Goal: Task Accomplishment & Management: Manage account settings

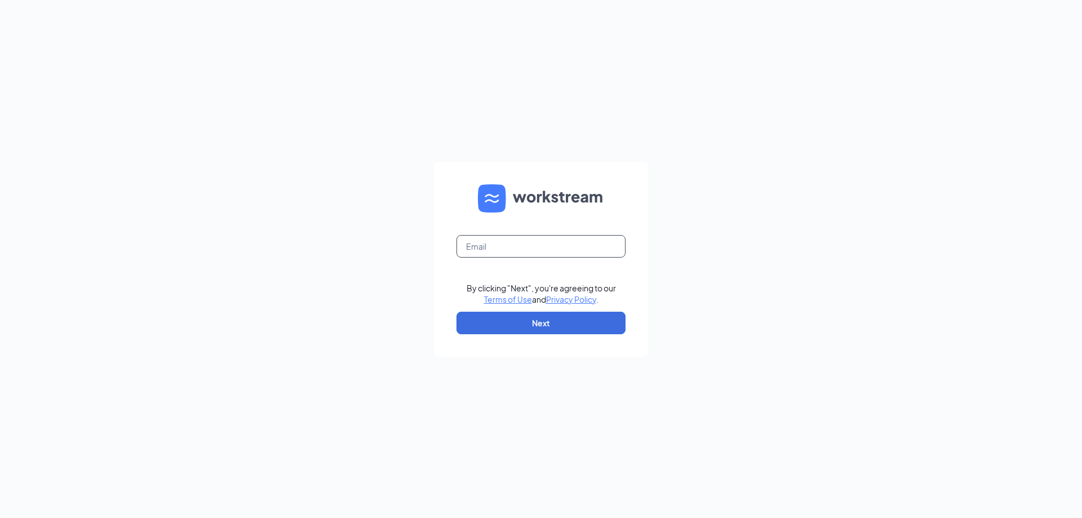
drag, startPoint x: 473, startPoint y: 236, endPoint x: 478, endPoint y: 243, distance: 8.6
click at [473, 236] on input "text" at bounding box center [540, 246] width 169 height 23
type input "[EMAIL_ADDRESS][DOMAIN_NAME]"
click at [532, 321] on button "Next" at bounding box center [540, 323] width 169 height 23
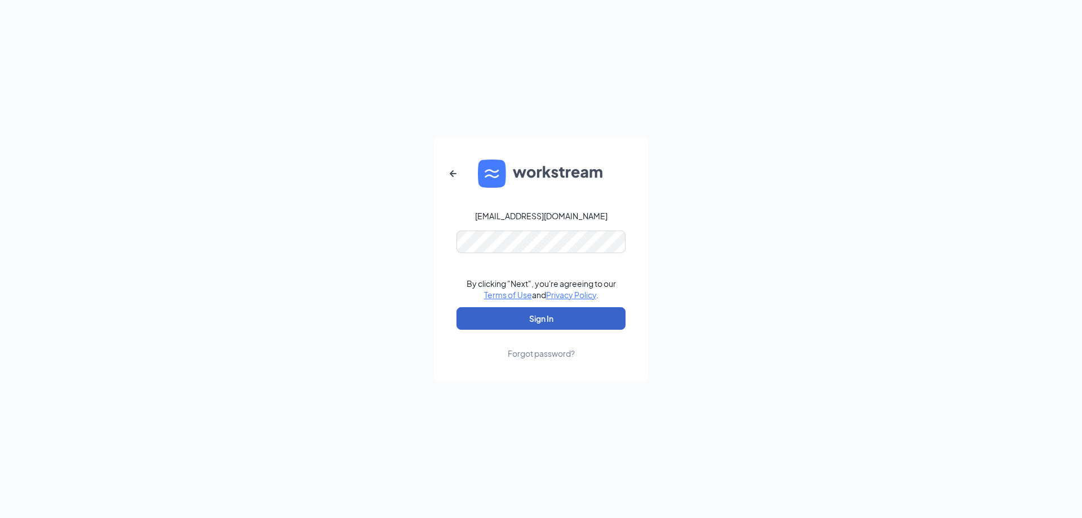
click at [562, 322] on button "Sign In" at bounding box center [540, 318] width 169 height 23
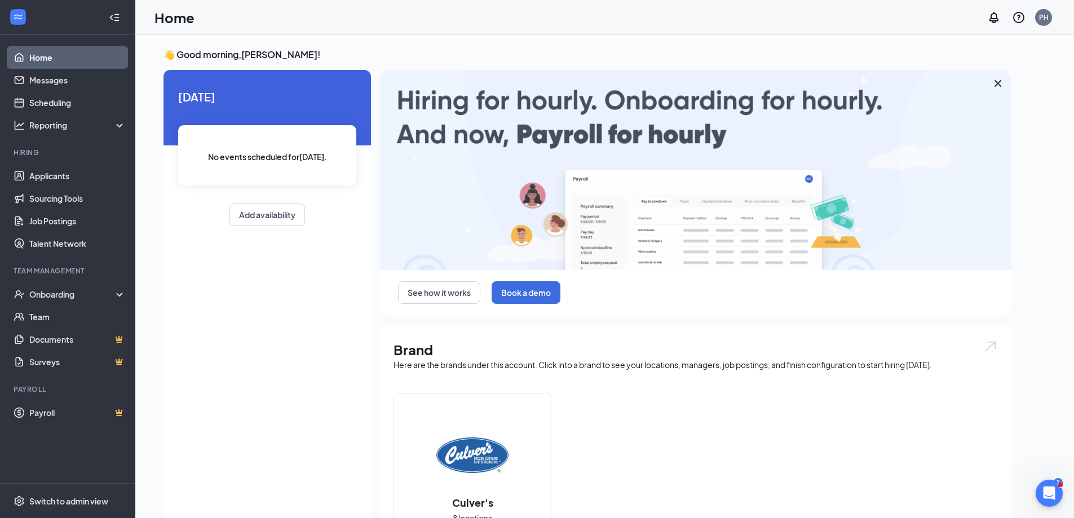
click at [560, 335] on div "See how it works Book a demo Brand Here are the brands under this account. Clic…" at bounding box center [695, 422] width 631 height 705
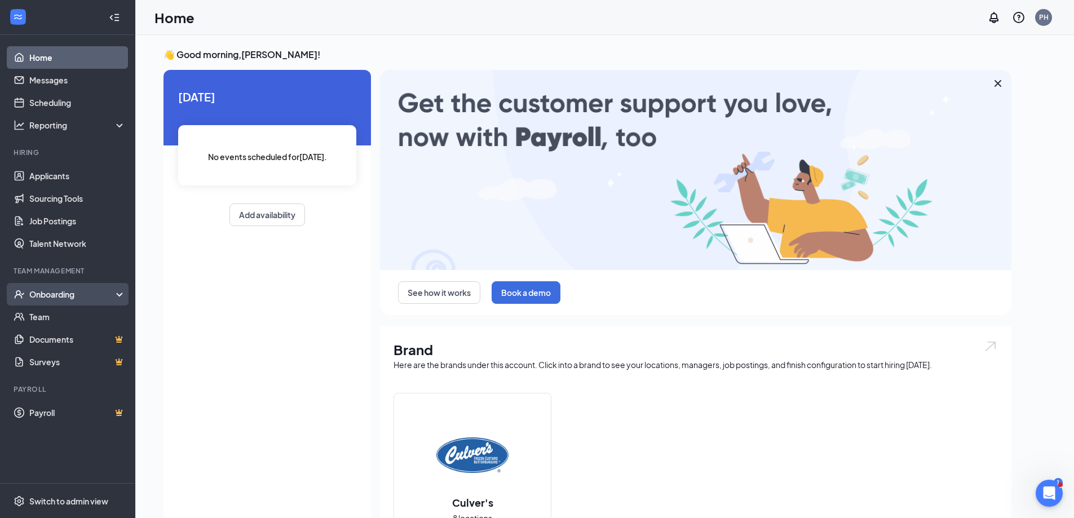
click at [53, 292] on div "Onboarding" at bounding box center [72, 294] width 87 height 11
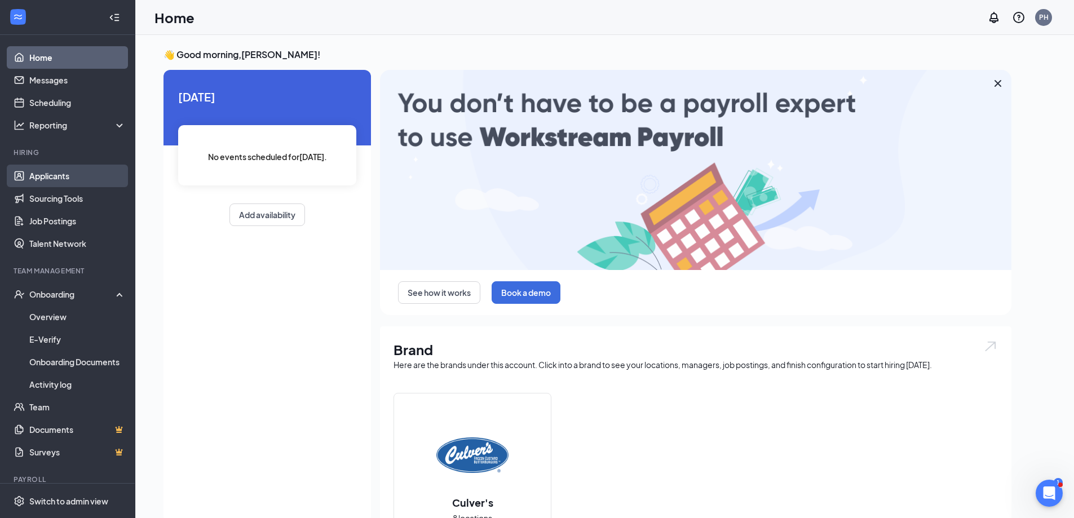
drag, startPoint x: 72, startPoint y: 171, endPoint x: 47, endPoint y: 181, distance: 26.8
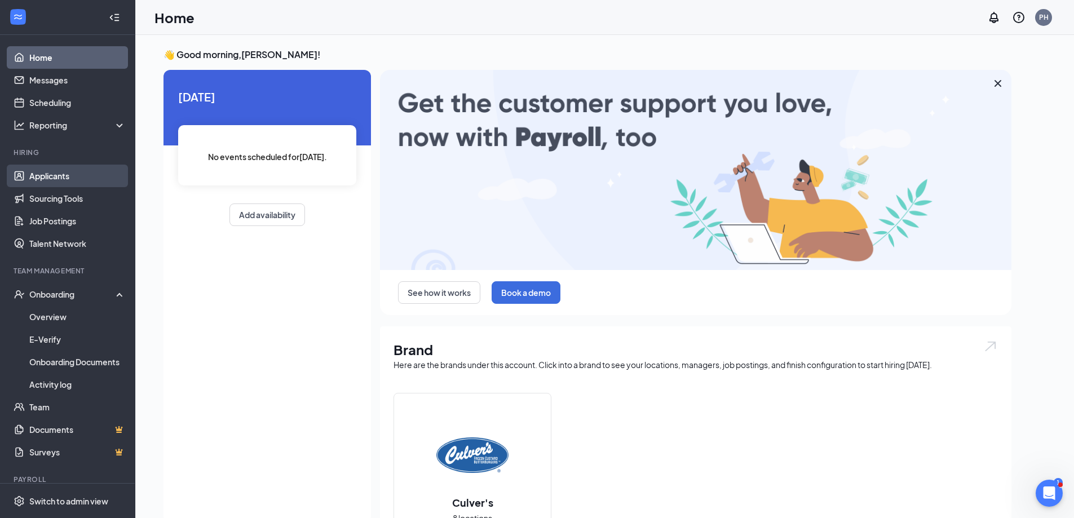
click at [73, 171] on link "Applicants" at bounding box center [77, 176] width 96 height 23
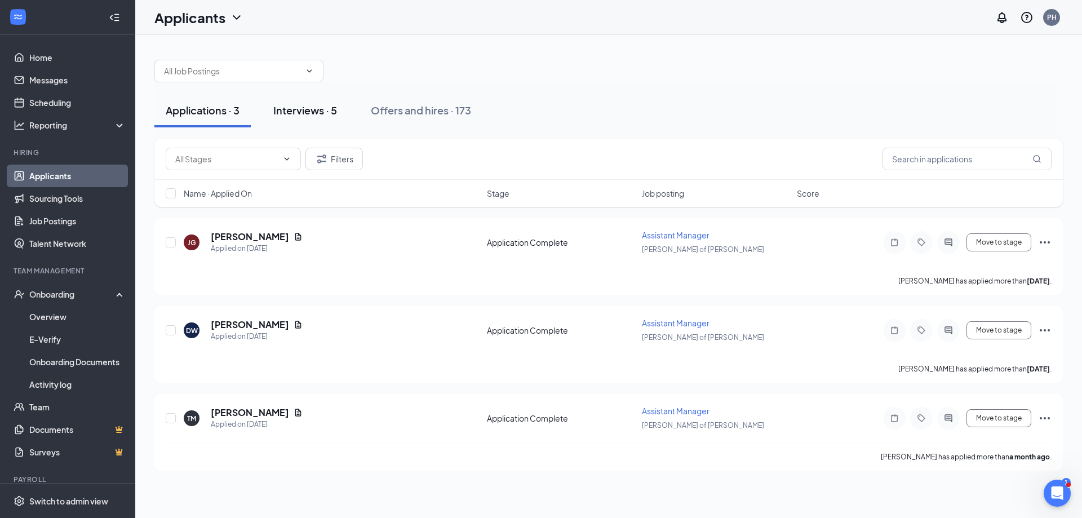
click at [270, 110] on button "Interviews · 5" at bounding box center [305, 111] width 86 height 34
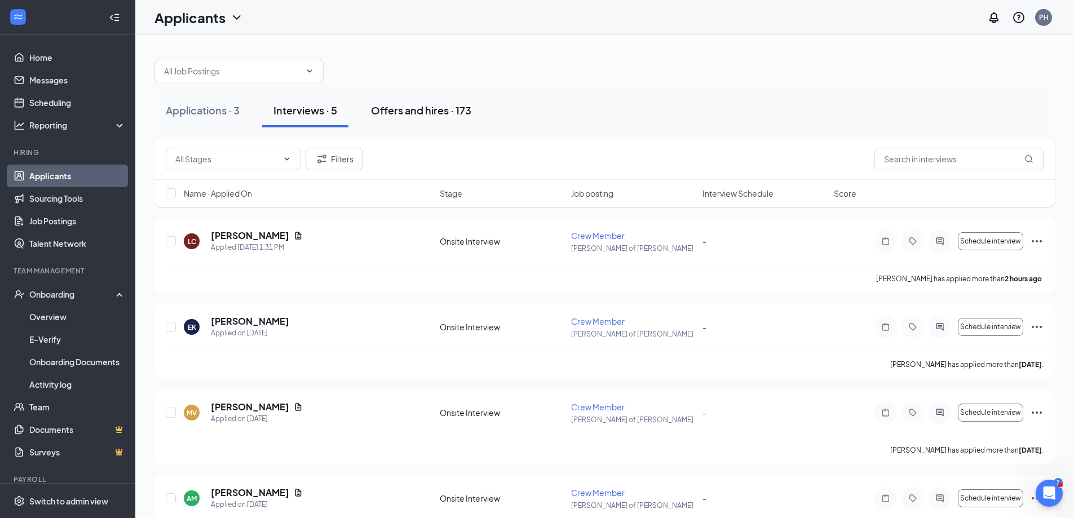
click at [384, 109] on div "Offers and hires · 173" at bounding box center [421, 110] width 100 height 14
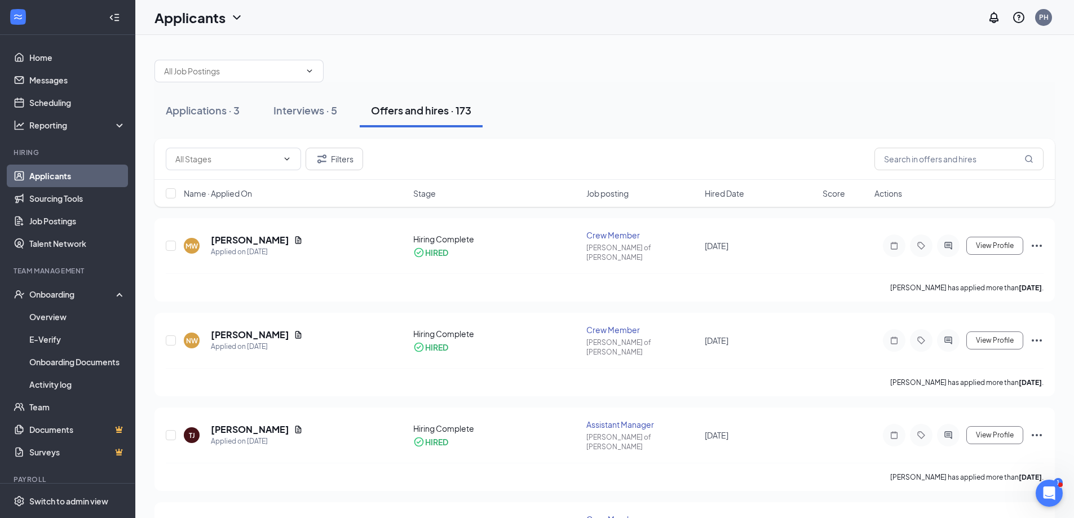
click at [955, 146] on div "Filters" at bounding box center [604, 159] width 900 height 41
click at [960, 157] on input "text" at bounding box center [958, 159] width 169 height 23
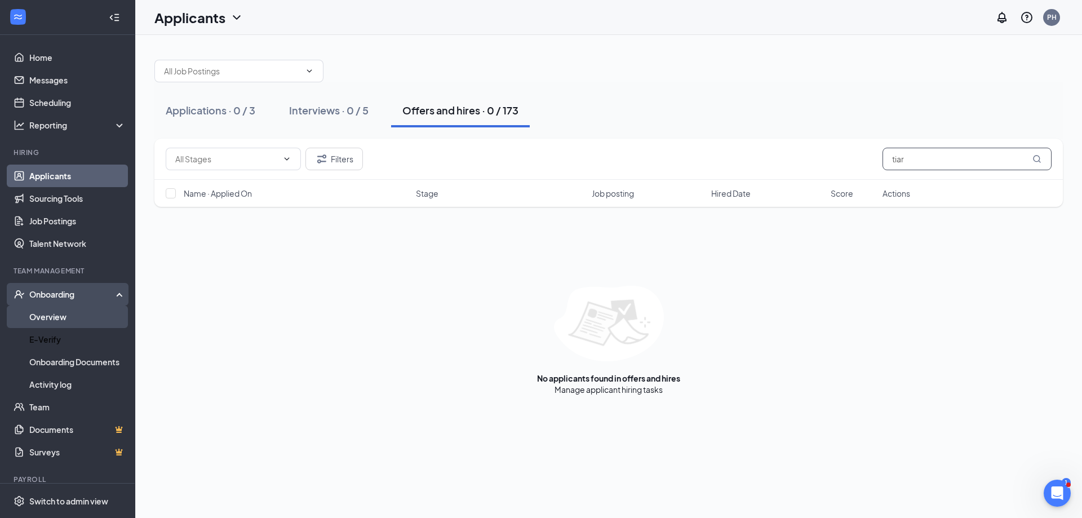
type input "tiar"
click at [68, 318] on link "Overview" at bounding box center [77, 316] width 96 height 23
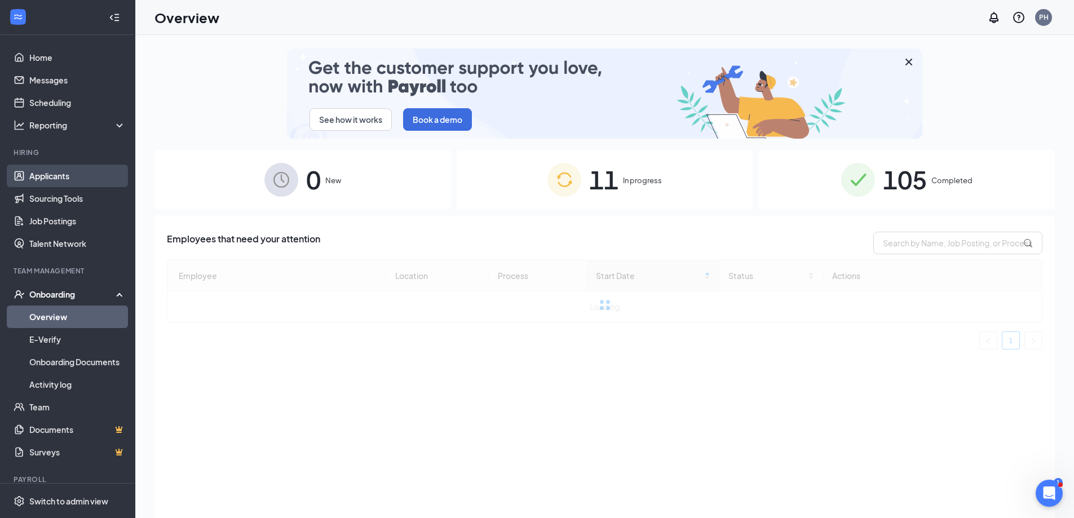
click at [90, 171] on link "Applicants" at bounding box center [77, 176] width 96 height 23
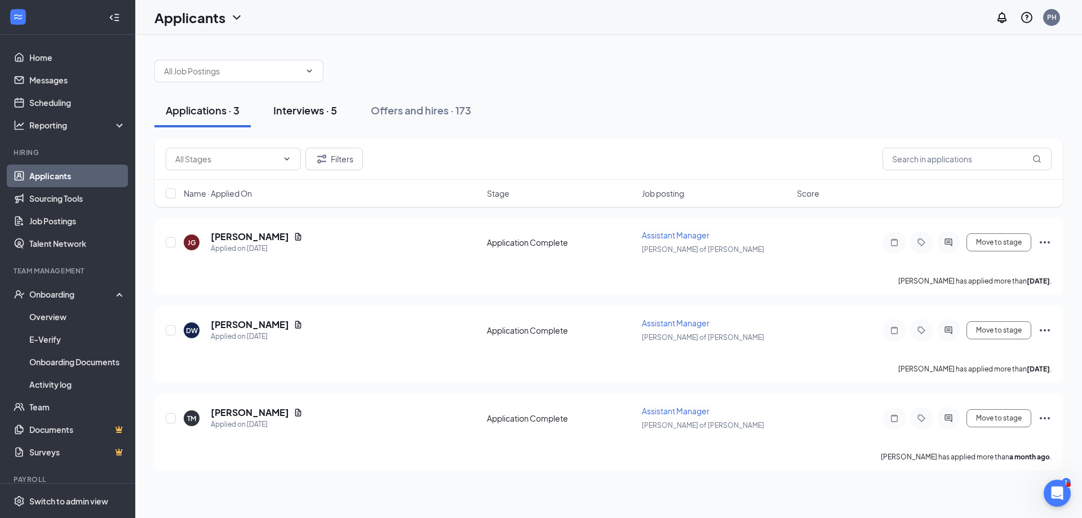
click at [304, 116] on div "Interviews · 5" at bounding box center [305, 110] width 64 height 14
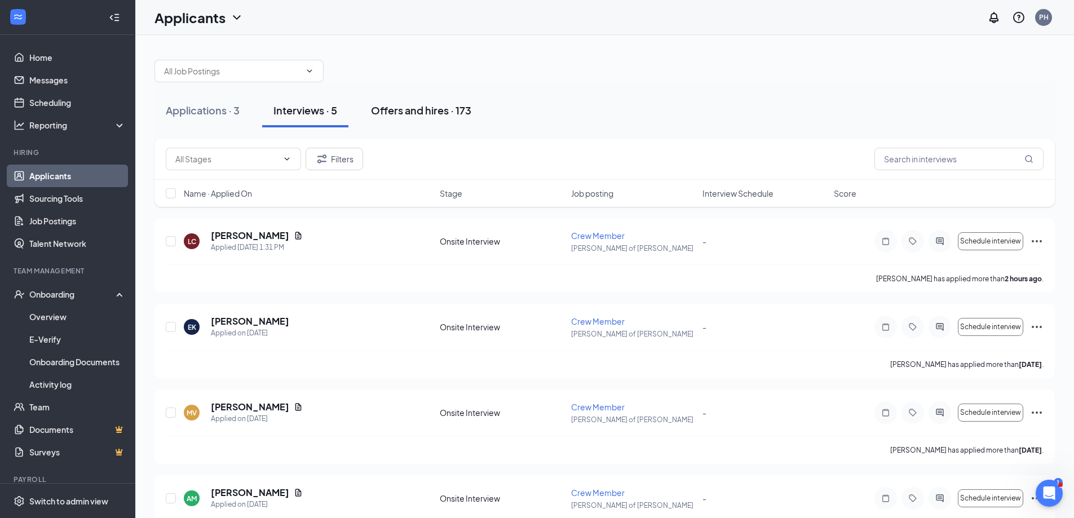
drag, startPoint x: 420, startPoint y: 84, endPoint x: 424, endPoint y: 97, distance: 14.1
click at [422, 90] on div "Applications · 3 Interviews · 5 Offers and hires · 173" at bounding box center [604, 110] width 900 height 56
click at [424, 97] on button "Offers and hires · 173" at bounding box center [421, 111] width 123 height 34
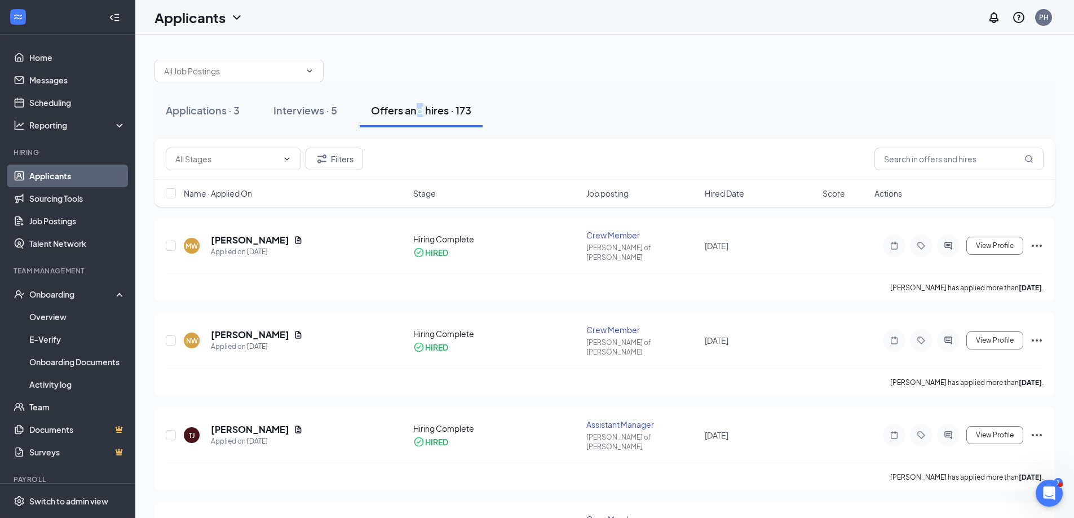
click at [444, 116] on div "Offers and hires · 173" at bounding box center [421, 110] width 100 height 14
click at [231, 108] on div "Applications · 3" at bounding box center [203, 110] width 74 height 14
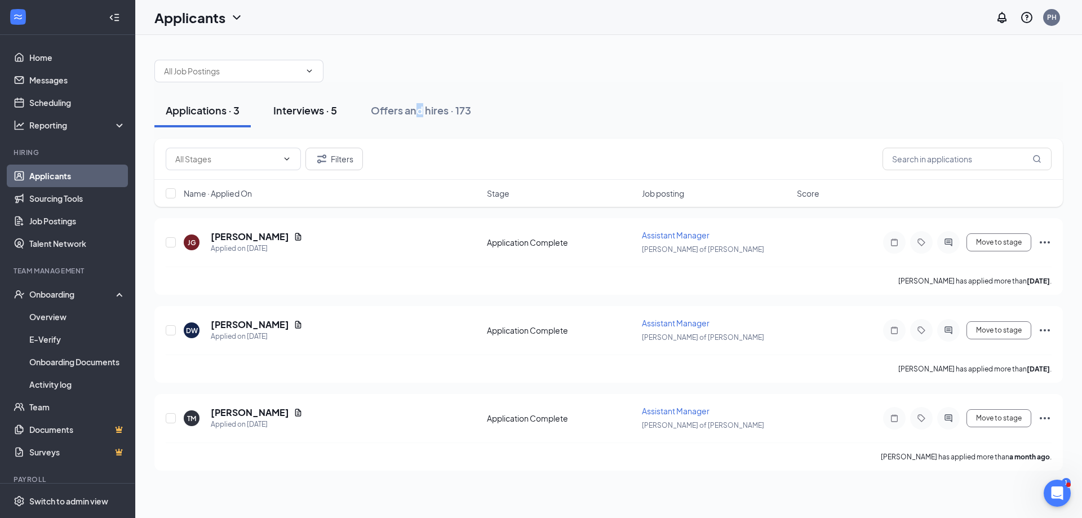
click at [322, 116] on div "Interviews · 5" at bounding box center [305, 110] width 64 height 14
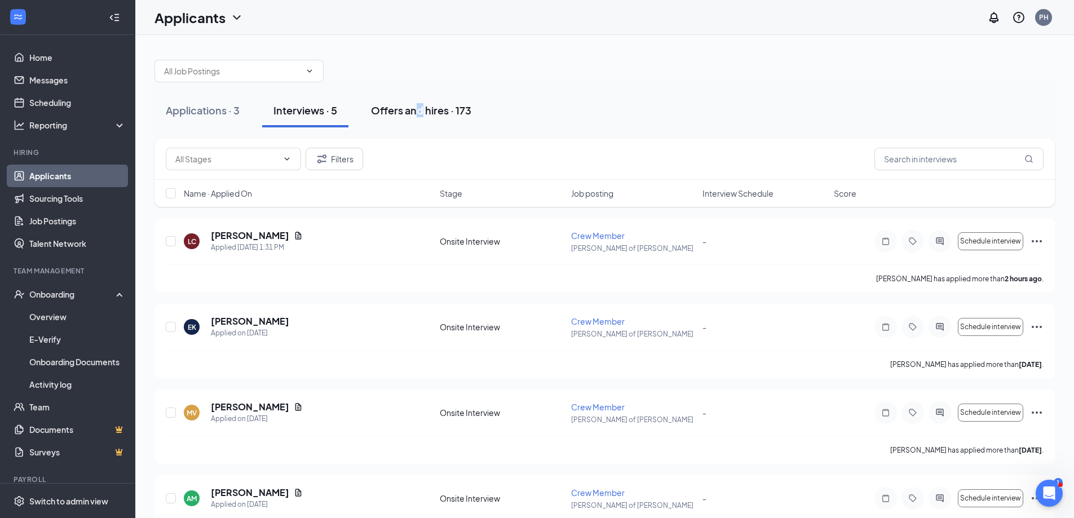
click at [440, 105] on div "Offers and hires · 173" at bounding box center [421, 110] width 100 height 14
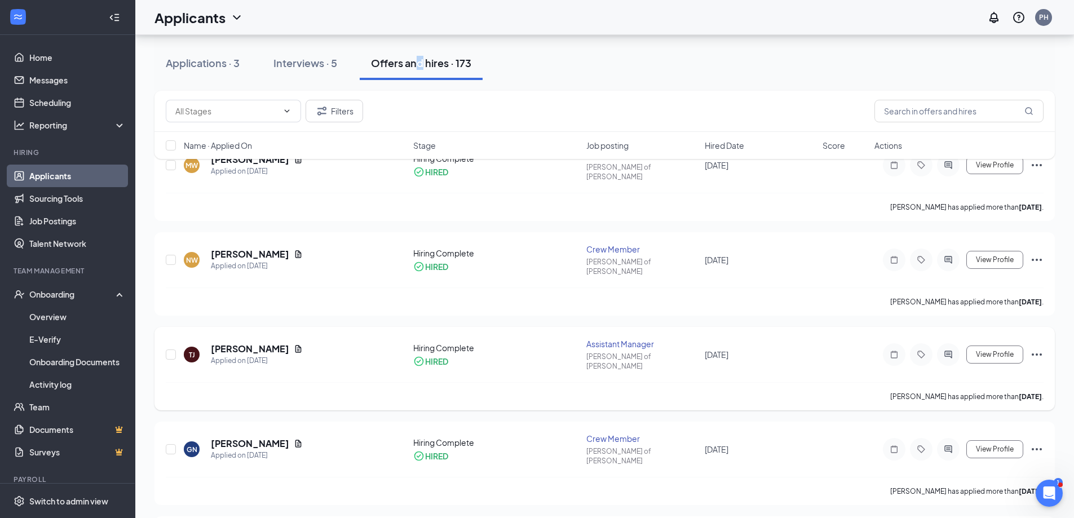
scroll to position [169, 0]
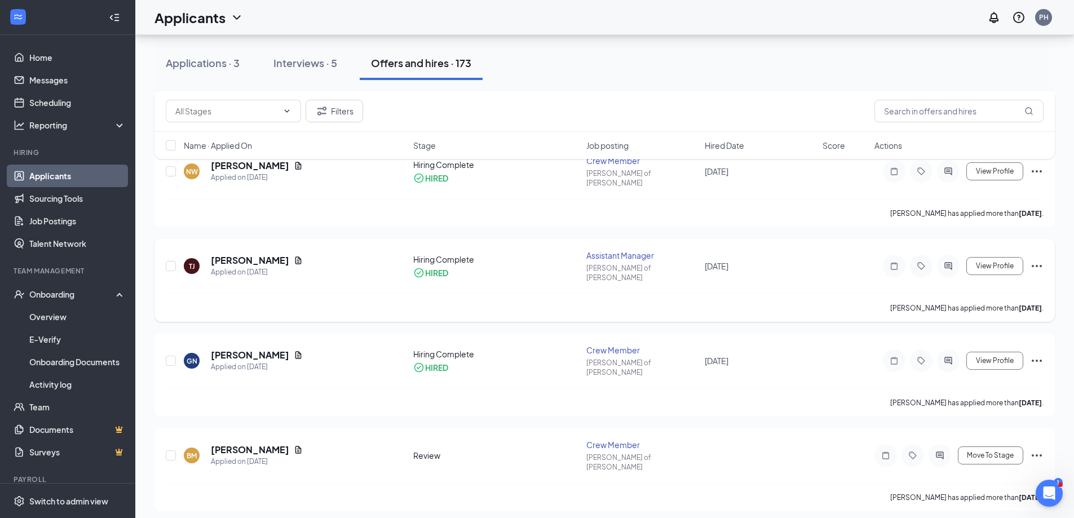
click at [1028, 255] on div "View Profile" at bounding box center [958, 266] width 169 height 23
click at [1045, 246] on div "[PERSON_NAME] Applied on [DATE] Hiring Complete HIRED Assistant Manager [PERSON…" at bounding box center [604, 279] width 900 height 83
click at [1041, 259] on icon "Ellipses" at bounding box center [1037, 266] width 14 height 14
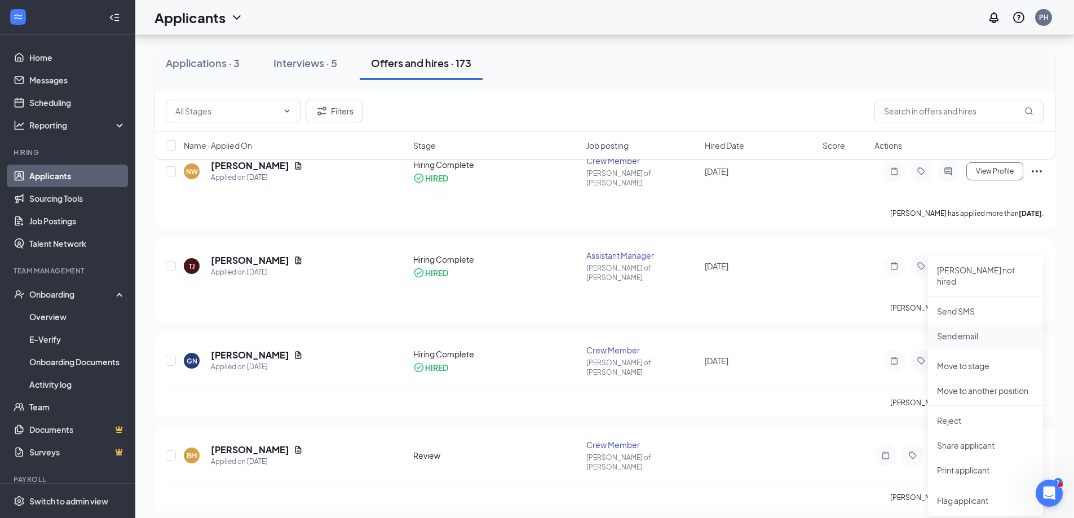
click at [977, 330] on p "Send email" at bounding box center [985, 335] width 97 height 11
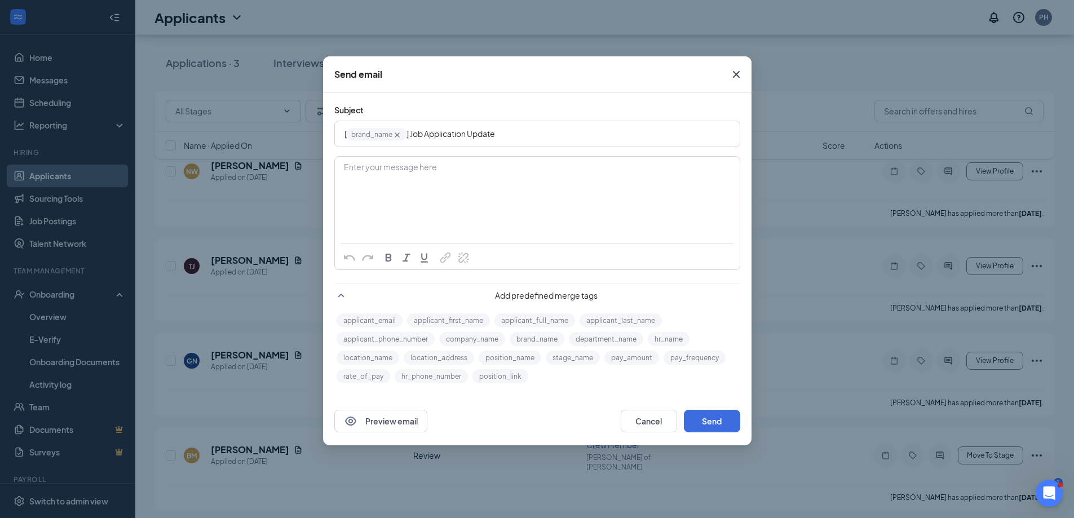
click at [534, 140] on div "[ brand_name‌‌‌‌ {{brand_name}} ] Job Application Update" at bounding box center [536, 133] width 385 height 17
click at [632, 262] on div at bounding box center [536, 256] width 393 height 26
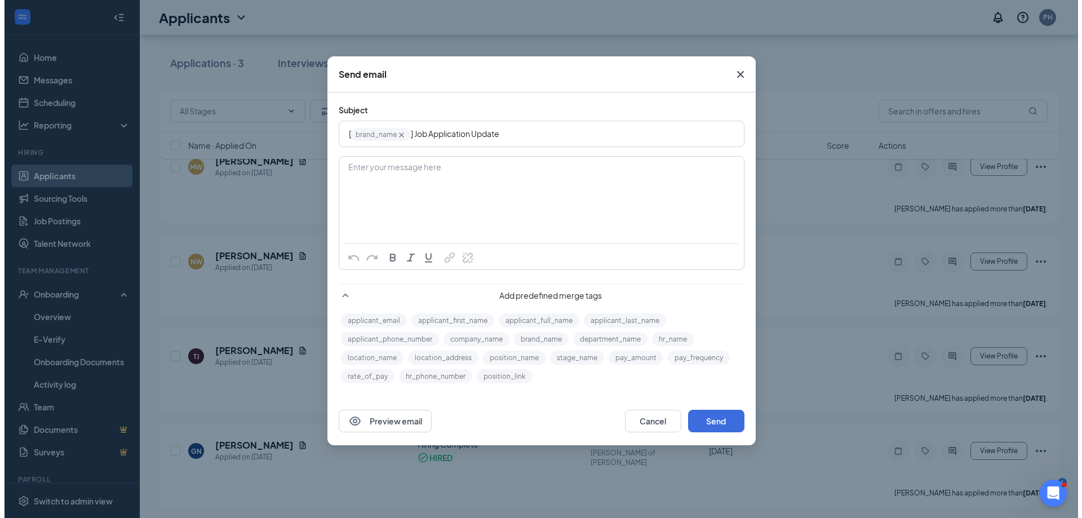
scroll to position [0, 0]
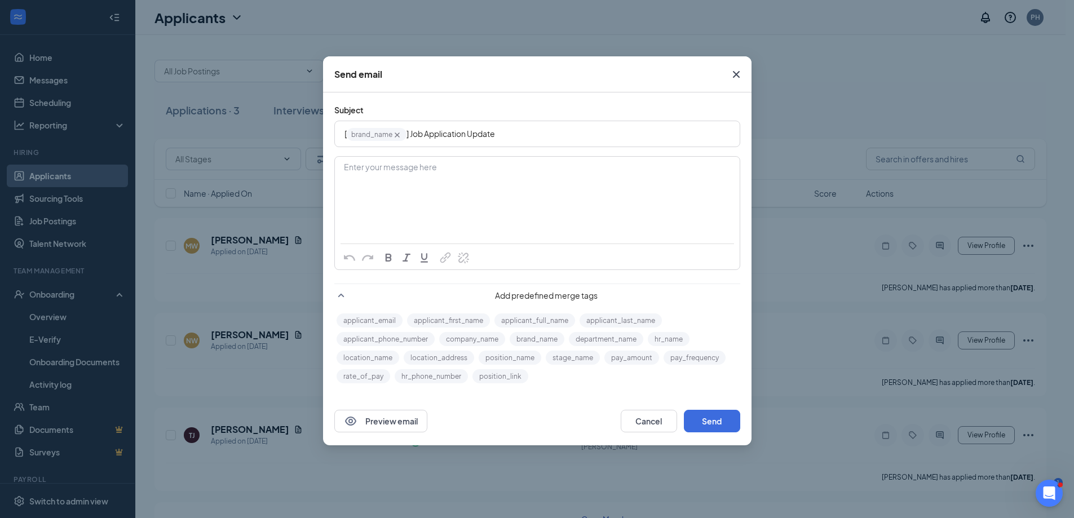
click at [370, 72] on div "Send email" at bounding box center [358, 74] width 48 height 12
click at [638, 411] on button "Cancel" at bounding box center [648, 421] width 56 height 23
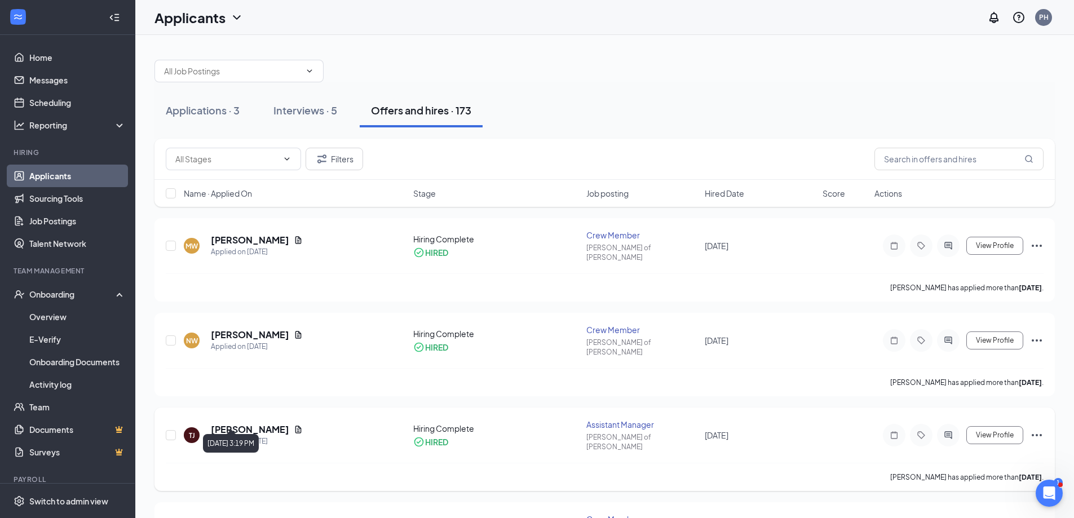
click at [247, 423] on h5 "[PERSON_NAME]" at bounding box center [250, 429] width 78 height 12
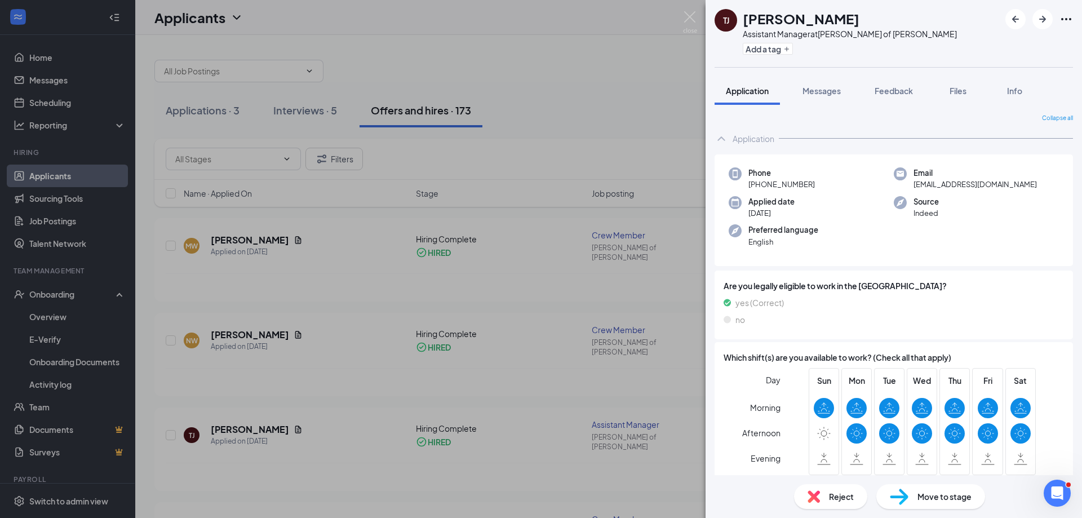
click at [928, 184] on span "[EMAIL_ADDRESS][DOMAIN_NAME]" at bounding box center [974, 184] width 123 height 11
click at [1071, 20] on icon "Ellipses" at bounding box center [1066, 19] width 10 height 2
click at [1034, 178] on div "Email [EMAIL_ADDRESS][DOMAIN_NAME]" at bounding box center [976, 178] width 165 height 23
click at [1009, 94] on span "Info" at bounding box center [1014, 91] width 15 height 10
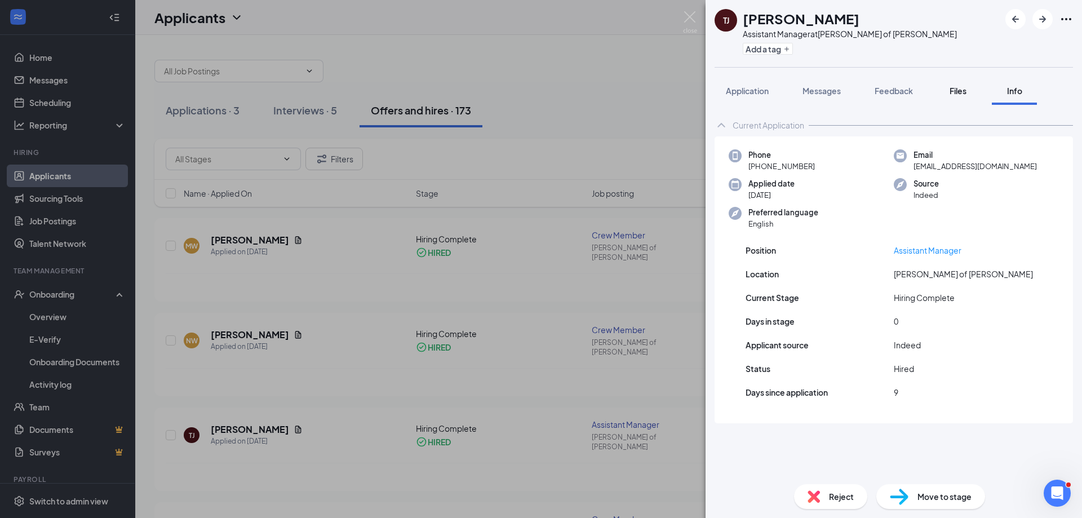
click at [960, 89] on span "Files" at bounding box center [958, 91] width 17 height 10
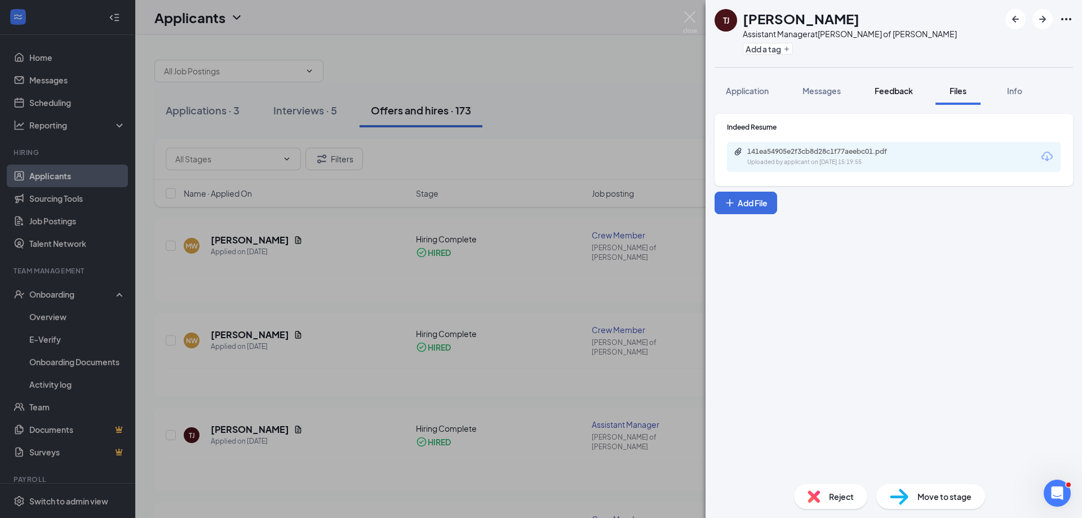
click at [899, 91] on span "Feedback" at bounding box center [894, 91] width 38 height 10
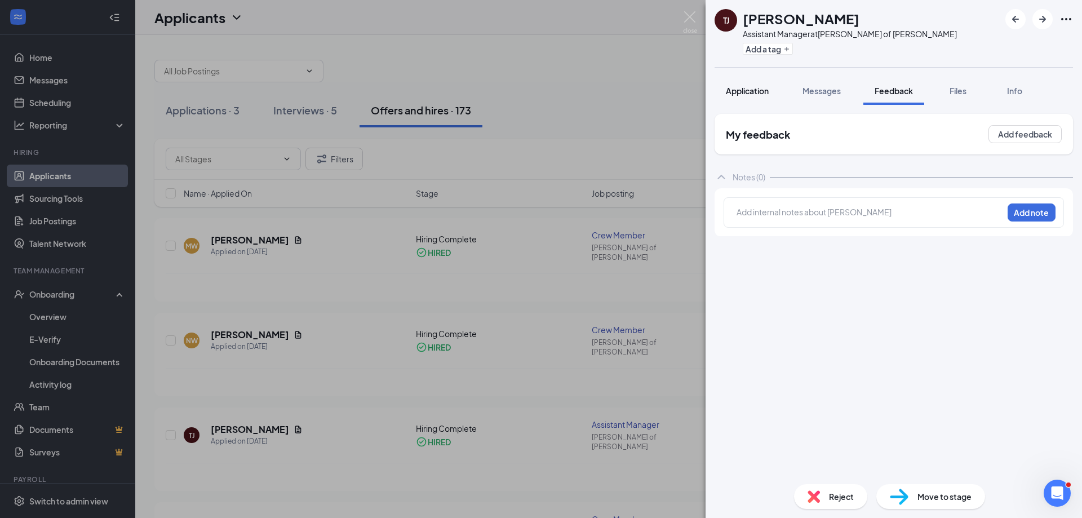
click at [746, 96] on div "Application" at bounding box center [747, 90] width 43 height 11
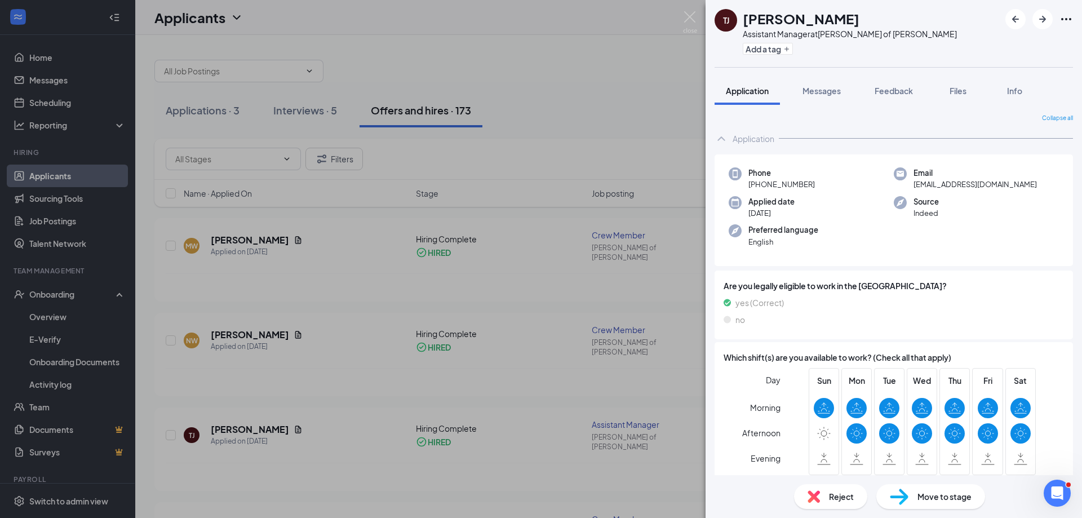
click at [675, 105] on div "[PERSON_NAME] Assistant Manager at [PERSON_NAME] of [PERSON_NAME] Add a tag App…" at bounding box center [541, 259] width 1082 height 518
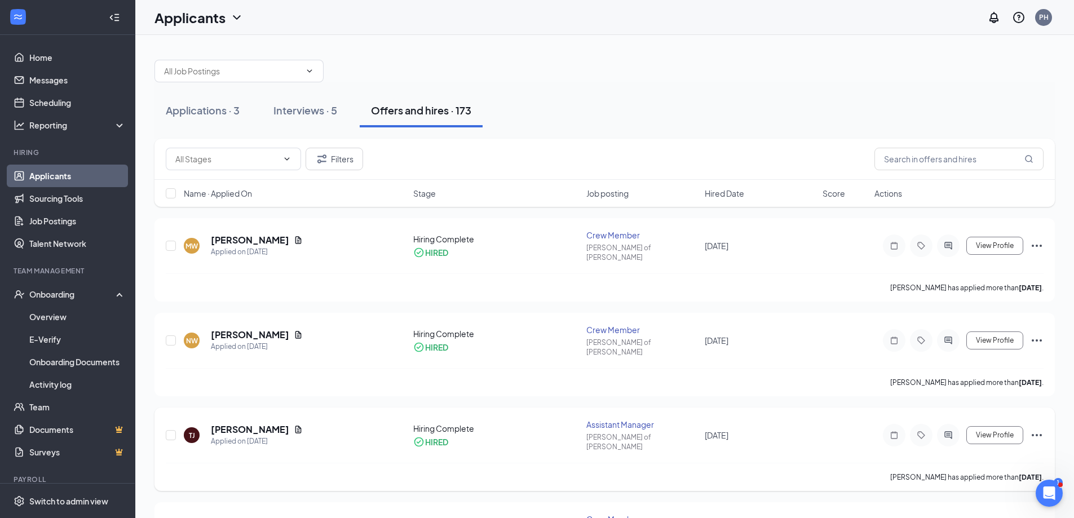
click at [1037, 434] on icon "Ellipses" at bounding box center [1036, 435] width 10 height 2
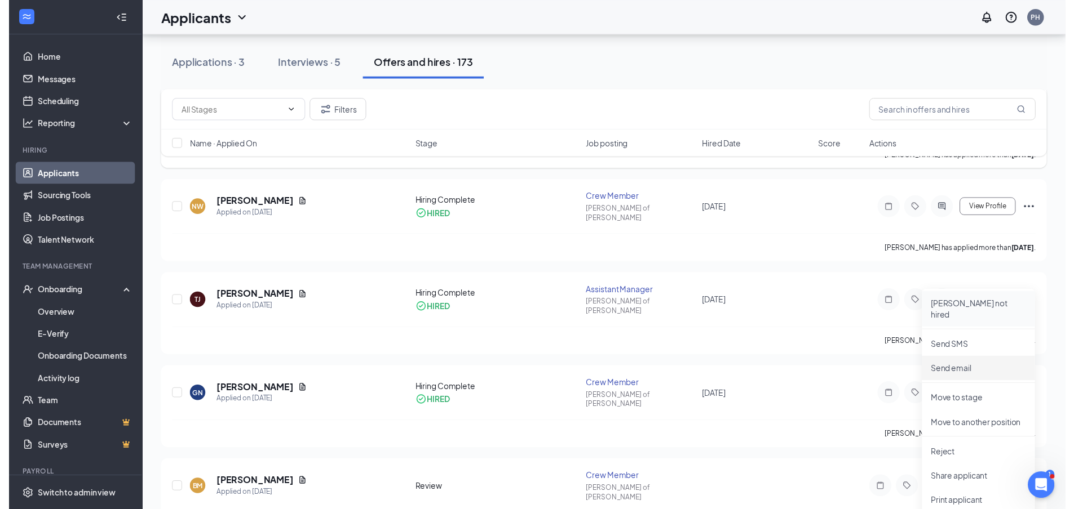
scroll to position [113, 0]
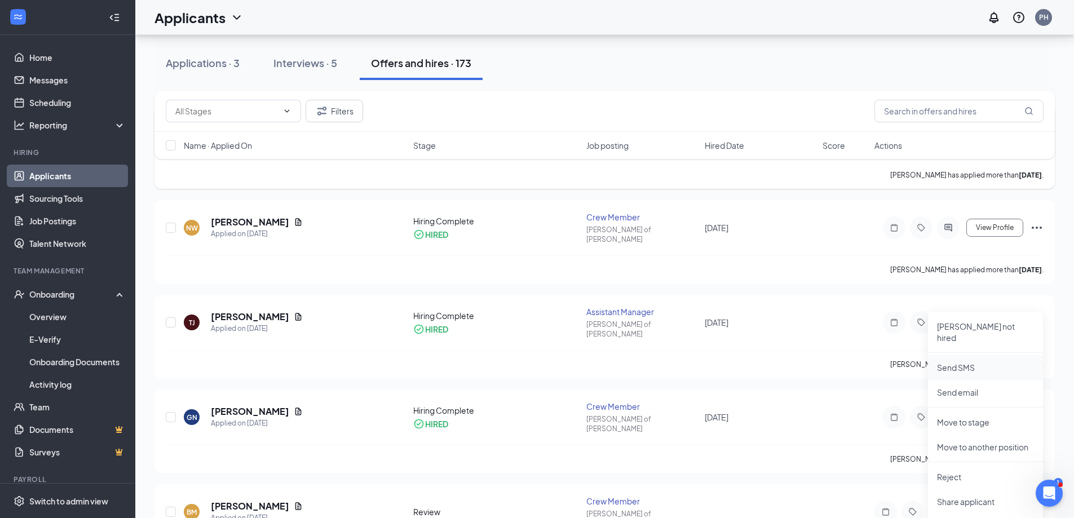
click at [971, 362] on p "Send SMS" at bounding box center [985, 367] width 97 height 11
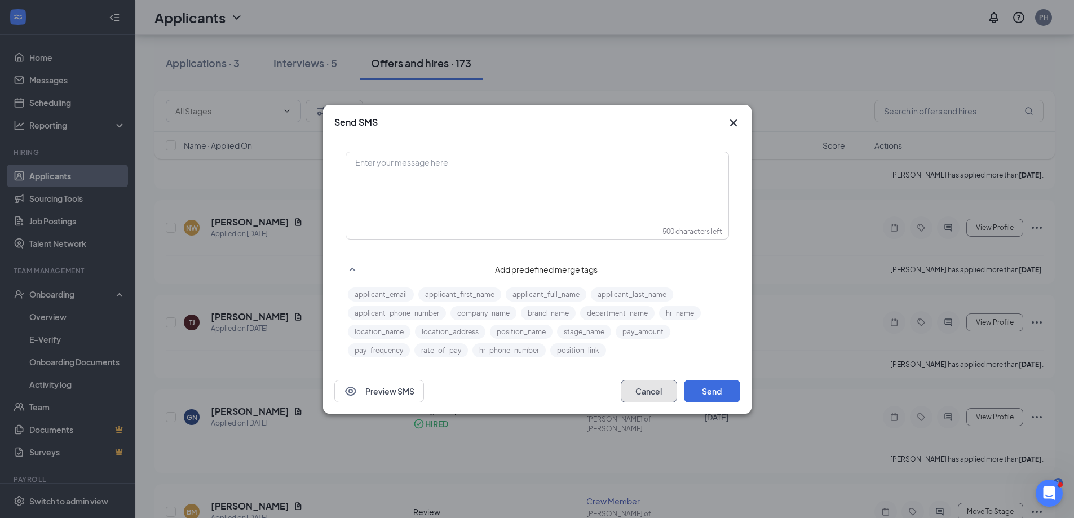
click at [651, 393] on button "Cancel" at bounding box center [648, 391] width 56 height 23
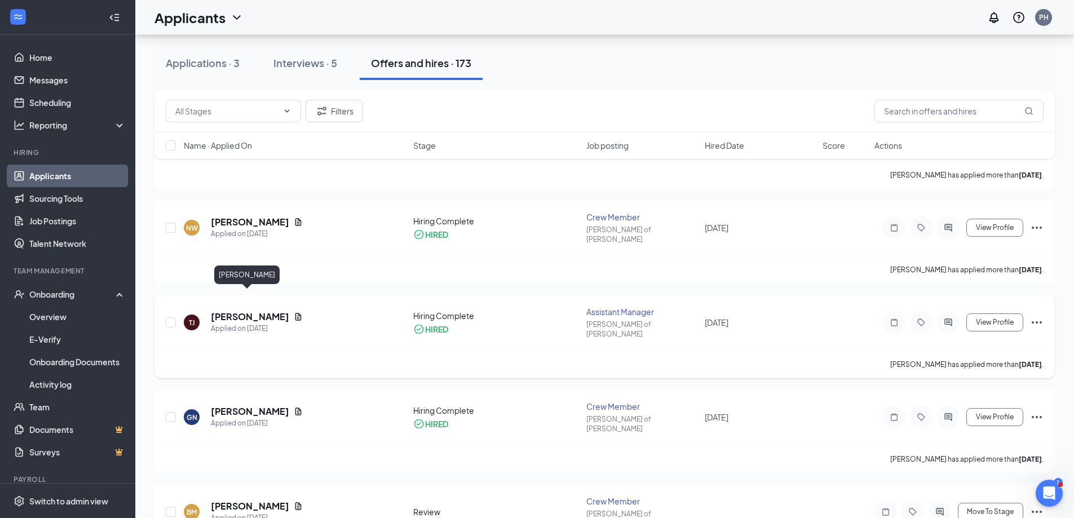
click at [251, 311] on h5 "[PERSON_NAME]" at bounding box center [250, 317] width 78 height 12
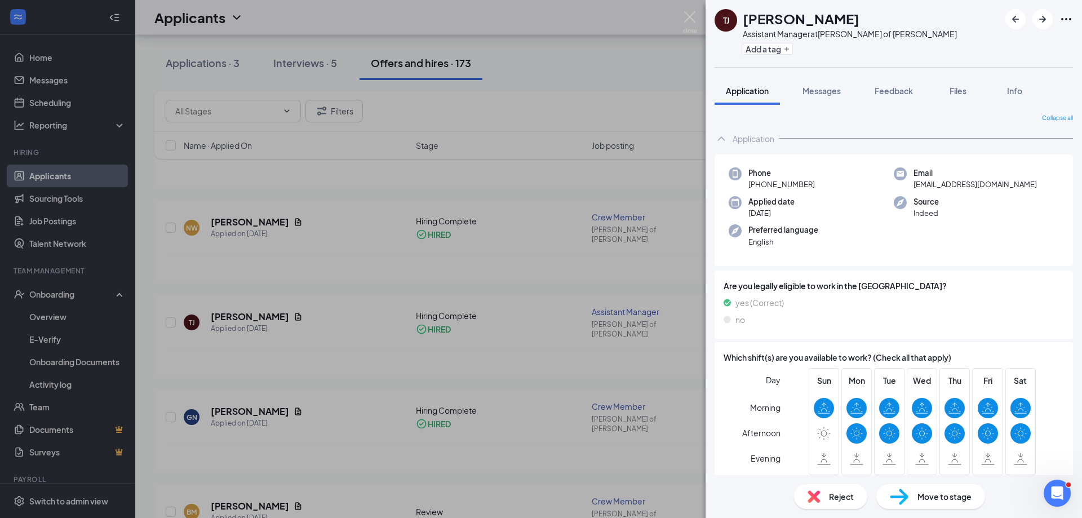
click at [670, 79] on div "[PERSON_NAME] Assistant Manager at [PERSON_NAME] of [PERSON_NAME] Add a tag App…" at bounding box center [541, 259] width 1082 height 518
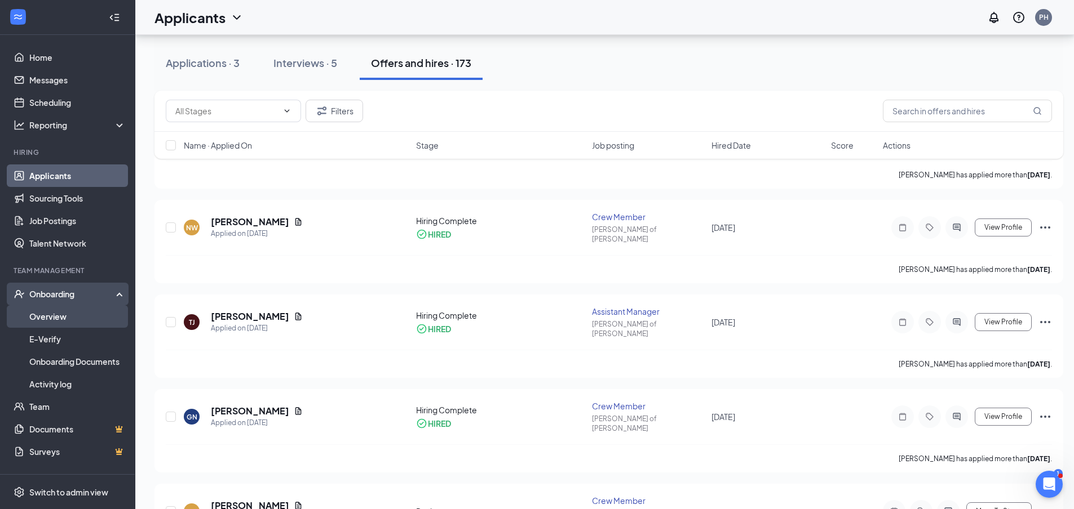
click at [36, 322] on link "Overview" at bounding box center [77, 316] width 96 height 23
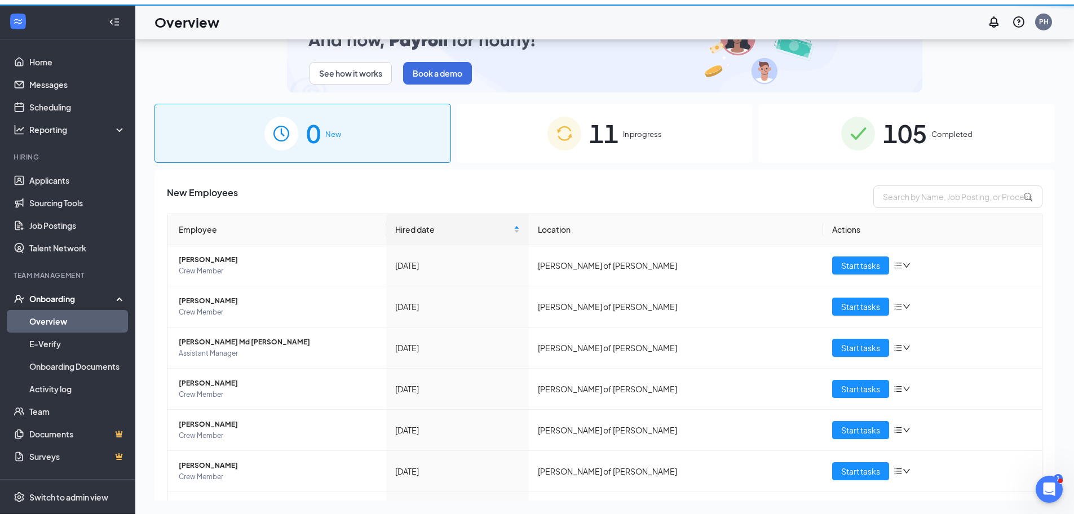
scroll to position [51, 0]
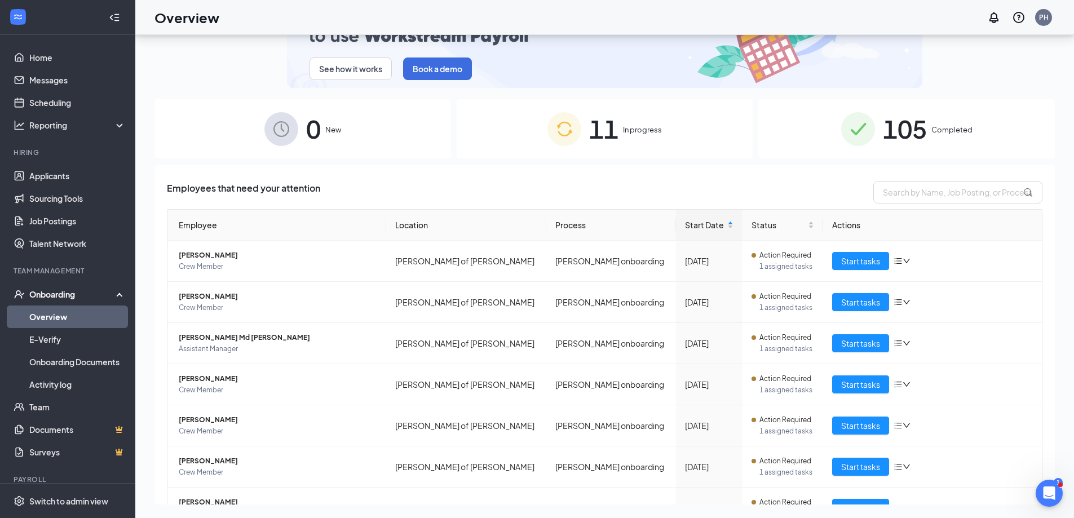
click at [569, 125] on img at bounding box center [564, 129] width 34 height 34
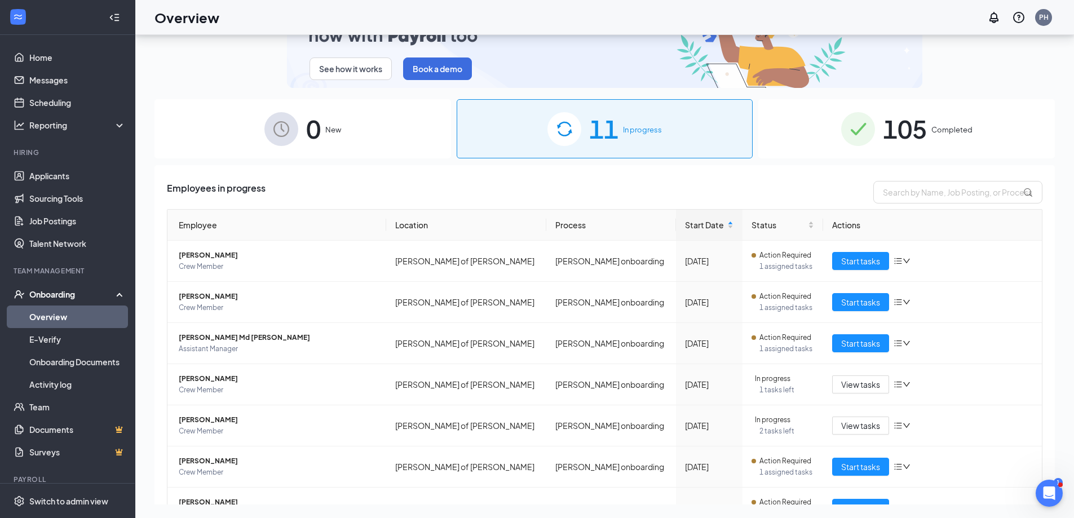
click at [303, 121] on div "0 New" at bounding box center [302, 128] width 296 height 59
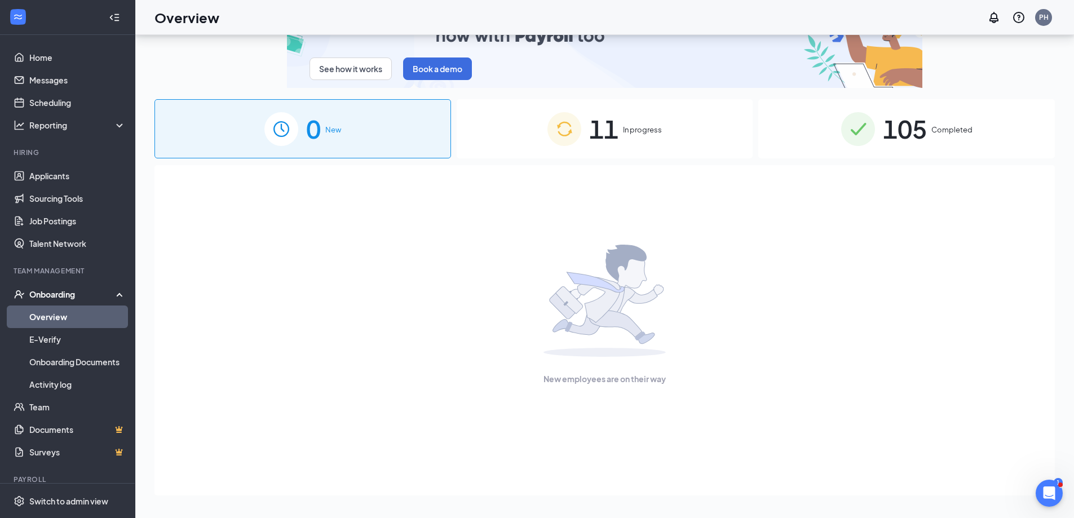
click at [937, 124] on span "Completed" at bounding box center [951, 129] width 41 height 11
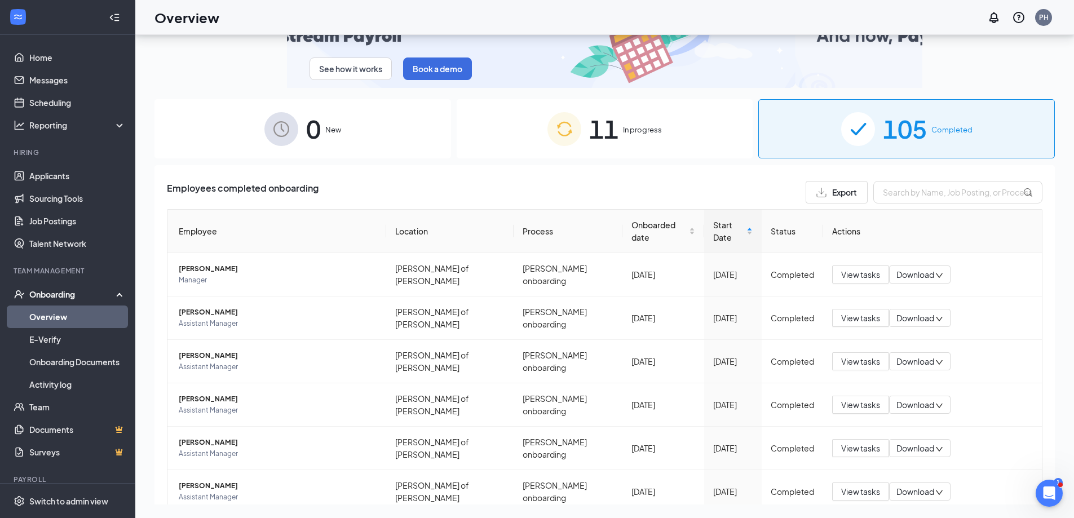
click at [669, 111] on div "11 In progress" at bounding box center [604, 128] width 296 height 59
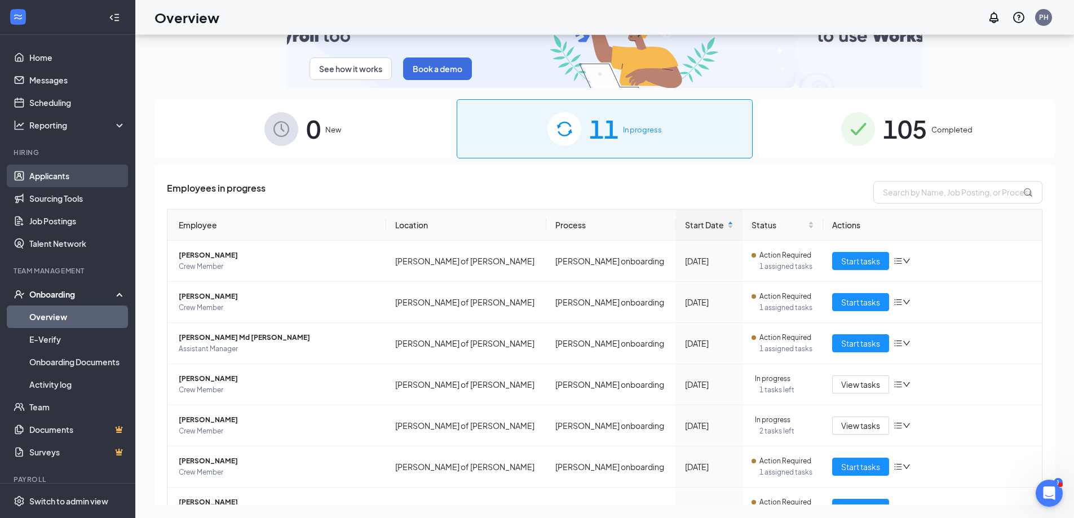
click at [61, 177] on link "Applicants" at bounding box center [77, 176] width 96 height 23
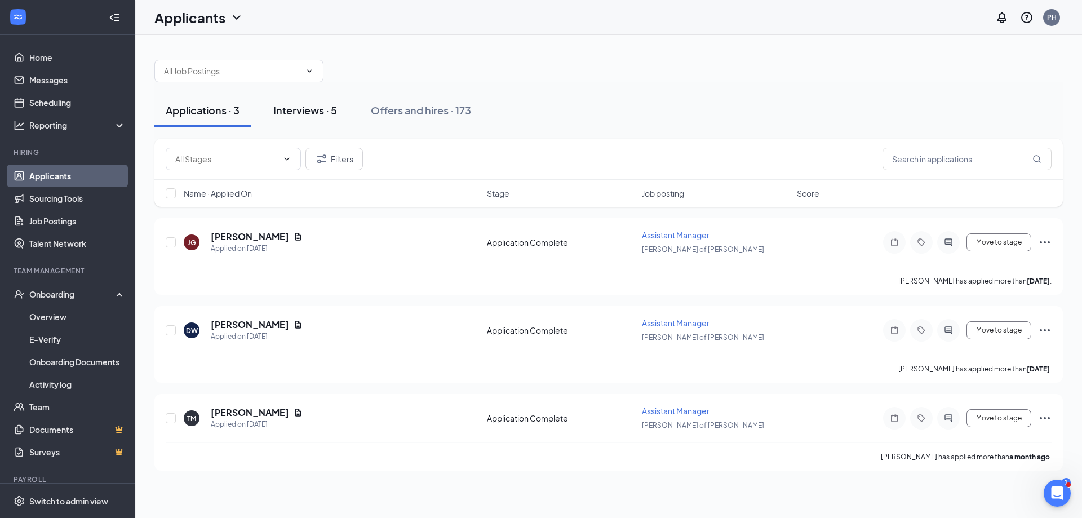
click at [335, 118] on button "Interviews · 5" at bounding box center [305, 111] width 86 height 34
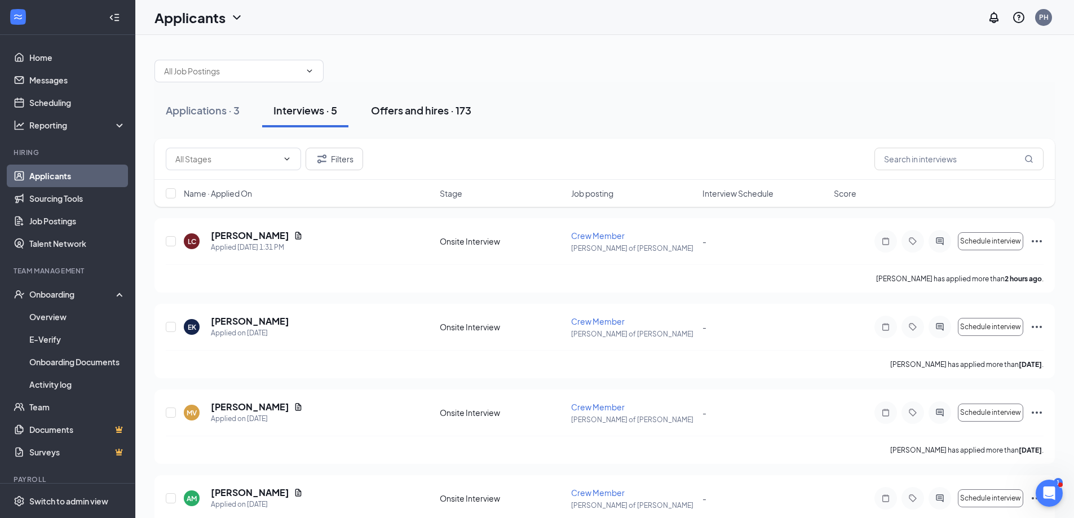
click at [409, 122] on button "Offers and hires · 173" at bounding box center [421, 111] width 123 height 34
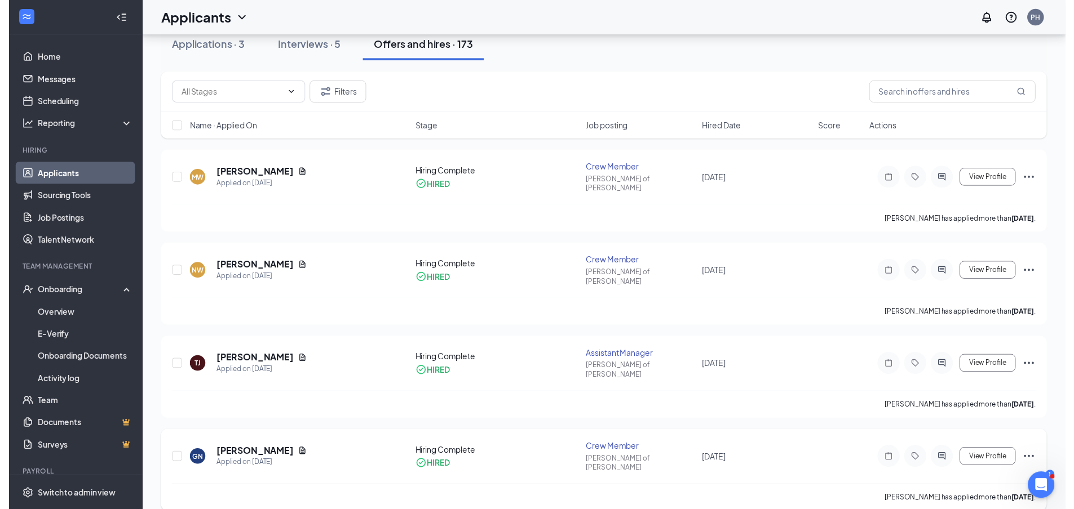
scroll to position [225, 0]
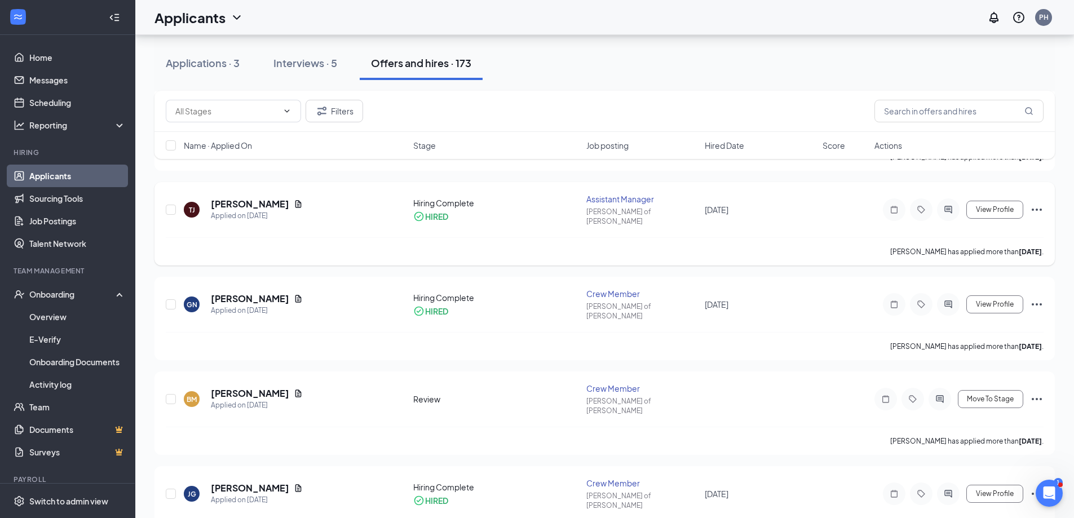
click at [1033, 203] on icon "Ellipses" at bounding box center [1037, 210] width 14 height 14
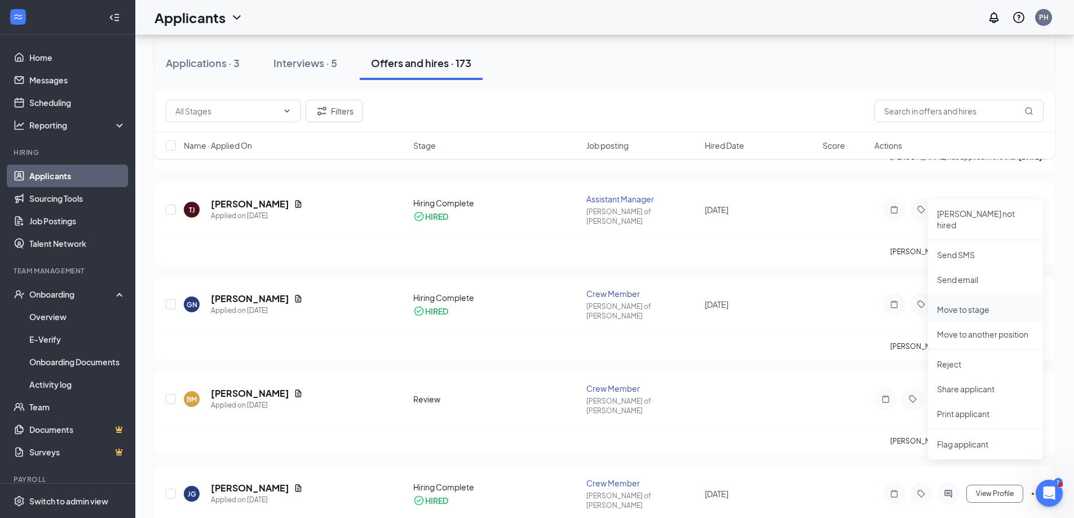
click at [981, 304] on p "Move to stage" at bounding box center [985, 309] width 97 height 11
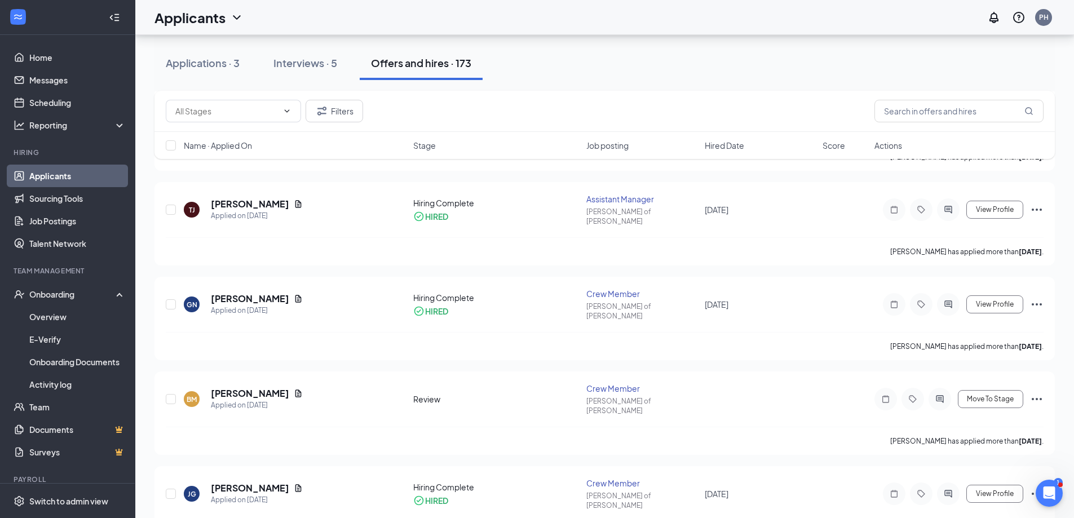
drag, startPoint x: 549, startPoint y: 163, endPoint x: 553, endPoint y: 173, distance: 10.2
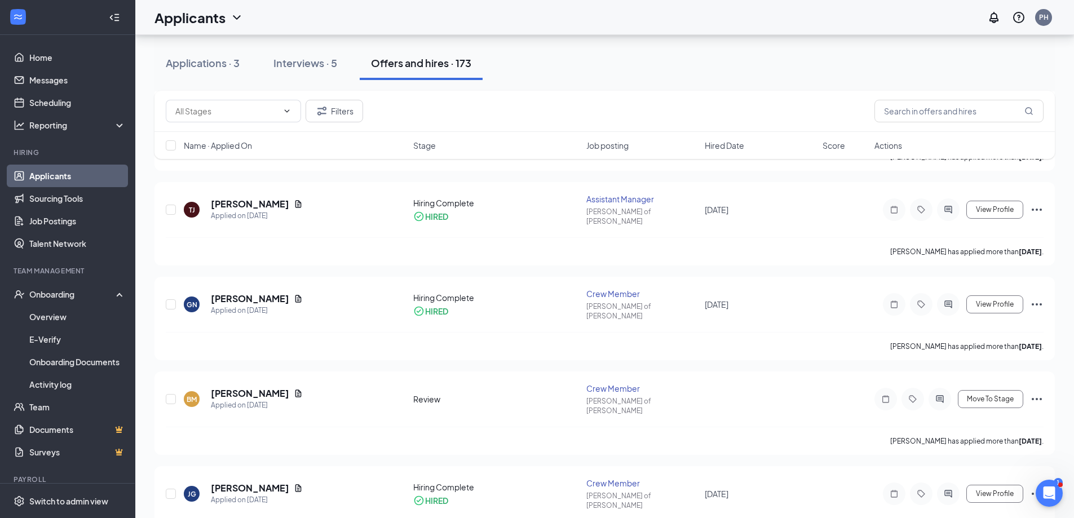
click at [262, 198] on h5 "[PERSON_NAME]" at bounding box center [250, 204] width 78 height 12
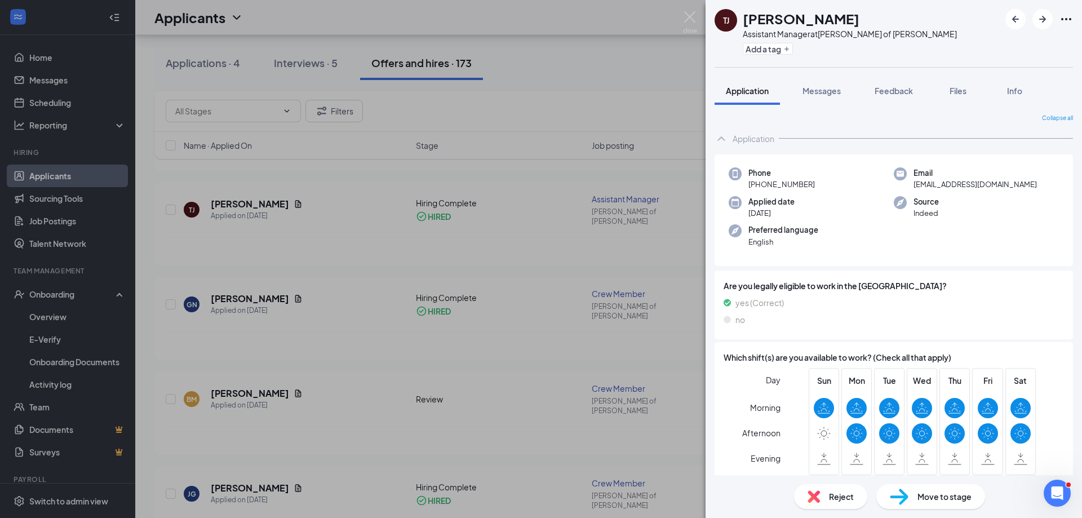
click at [604, 309] on div "[PERSON_NAME] Assistant Manager at [PERSON_NAME] of [PERSON_NAME] Add a tag App…" at bounding box center [541, 259] width 1082 height 518
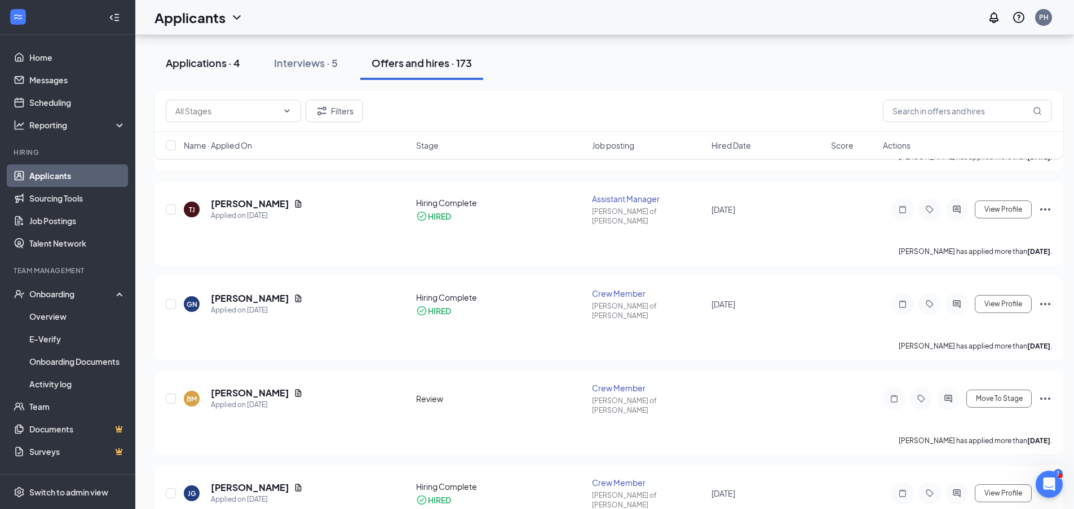
click at [189, 74] on button "Applications · 4" at bounding box center [202, 63] width 97 height 34
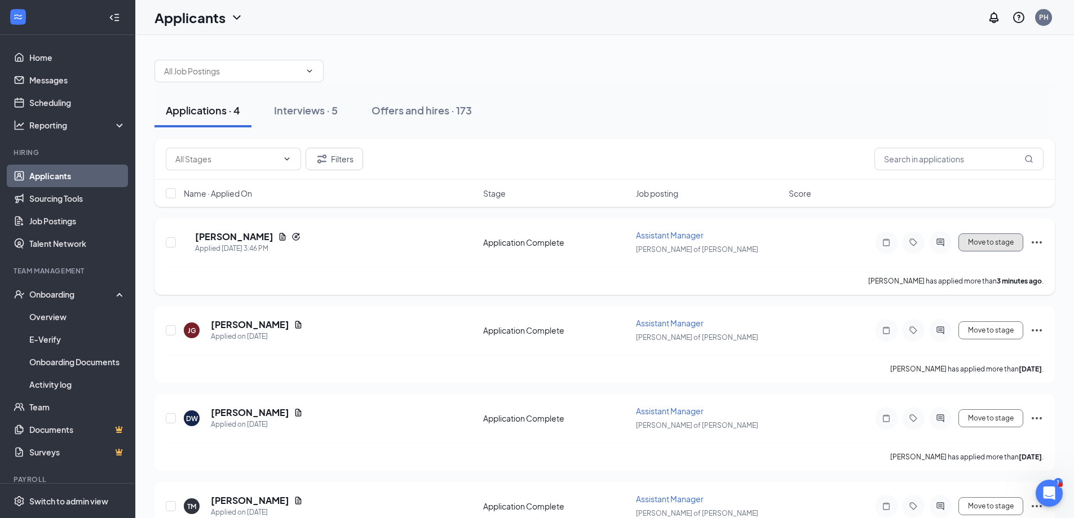
click at [1012, 242] on button "Move to stage" at bounding box center [990, 242] width 65 height 18
type input "Hiring Complete (final stage)"
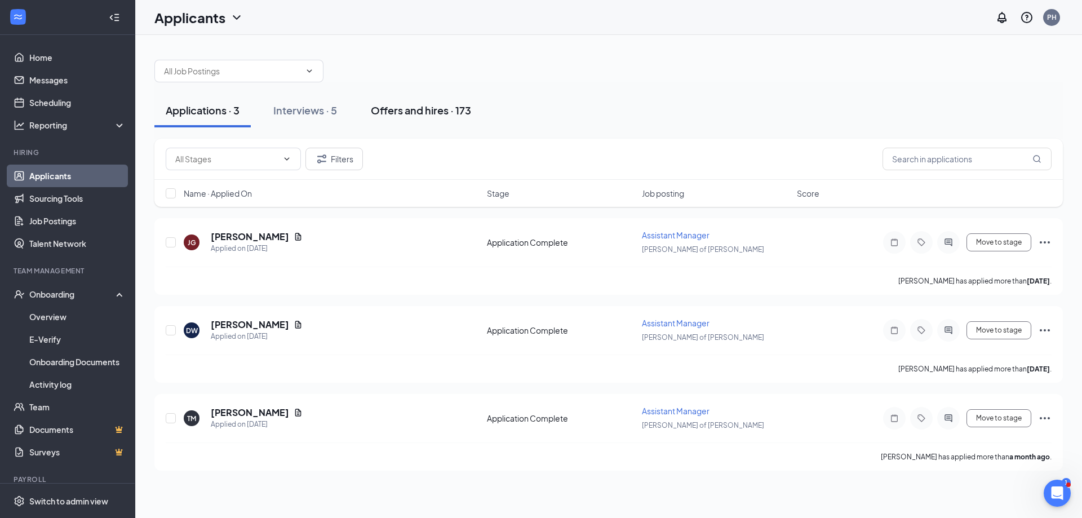
click at [390, 101] on button "Offers and hires · 173" at bounding box center [421, 111] width 123 height 34
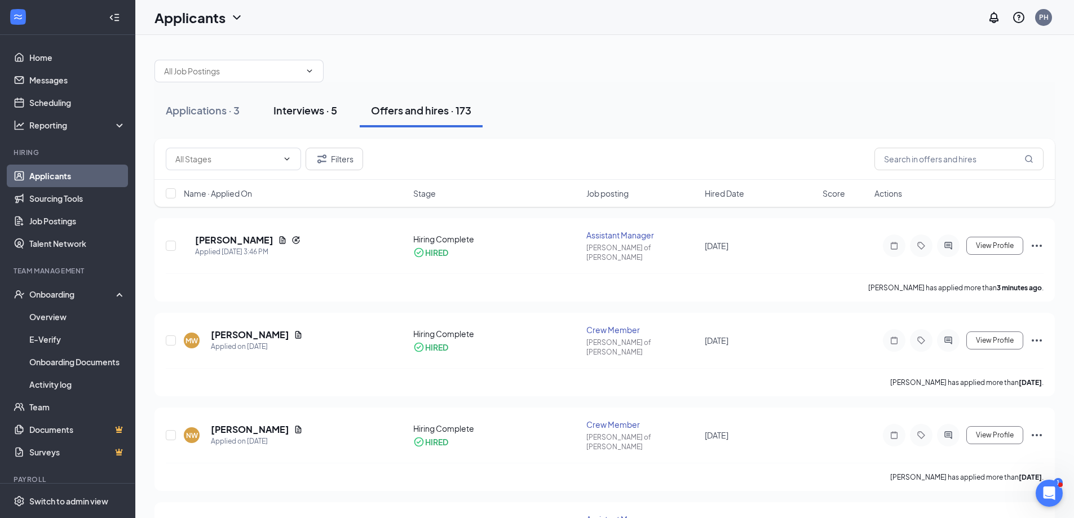
click at [326, 104] on div "Interviews · 5" at bounding box center [305, 110] width 64 height 14
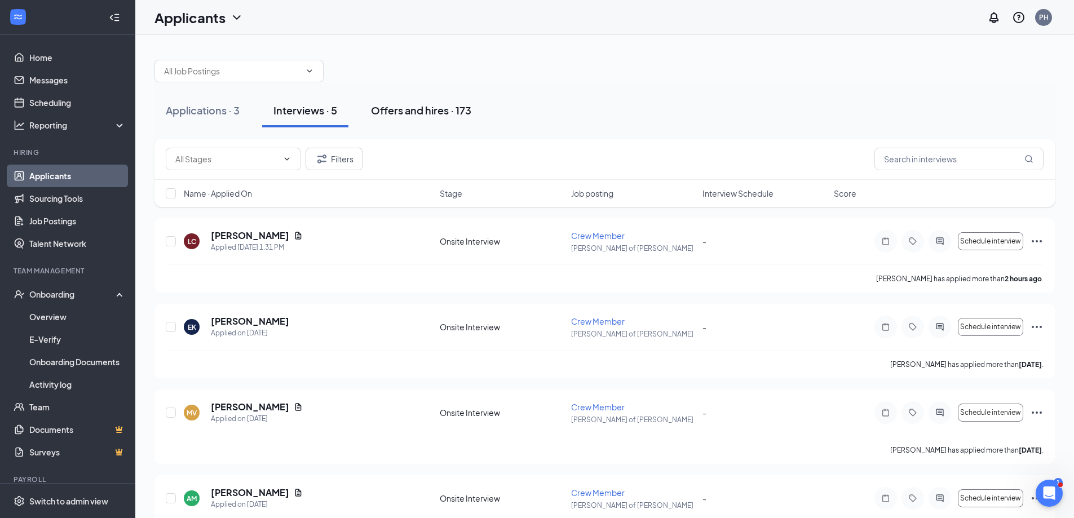
click at [380, 122] on button "Offers and hires · 173" at bounding box center [421, 111] width 123 height 34
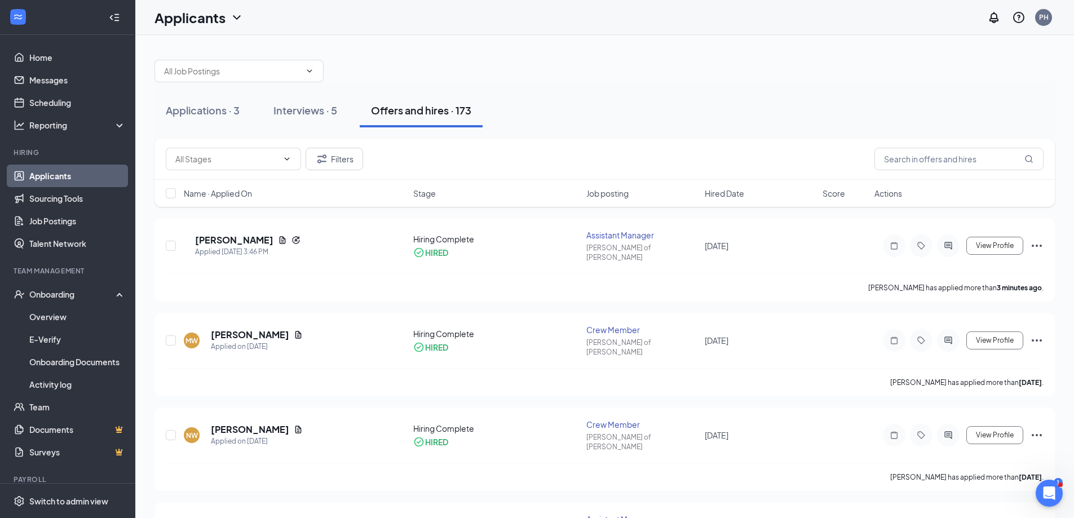
click at [385, 118] on button "Offers and hires · 173" at bounding box center [421, 111] width 123 height 34
